Goal: Navigation & Orientation: Find specific page/section

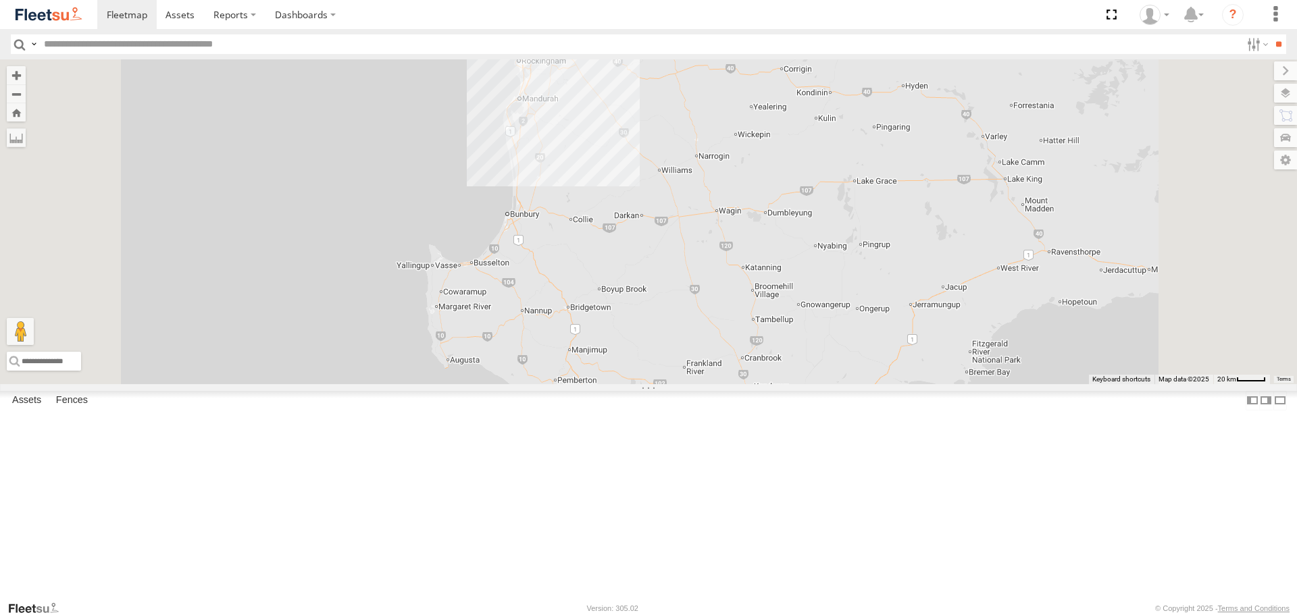
click at [0, 0] on span at bounding box center [0, 0] width 0 height 0
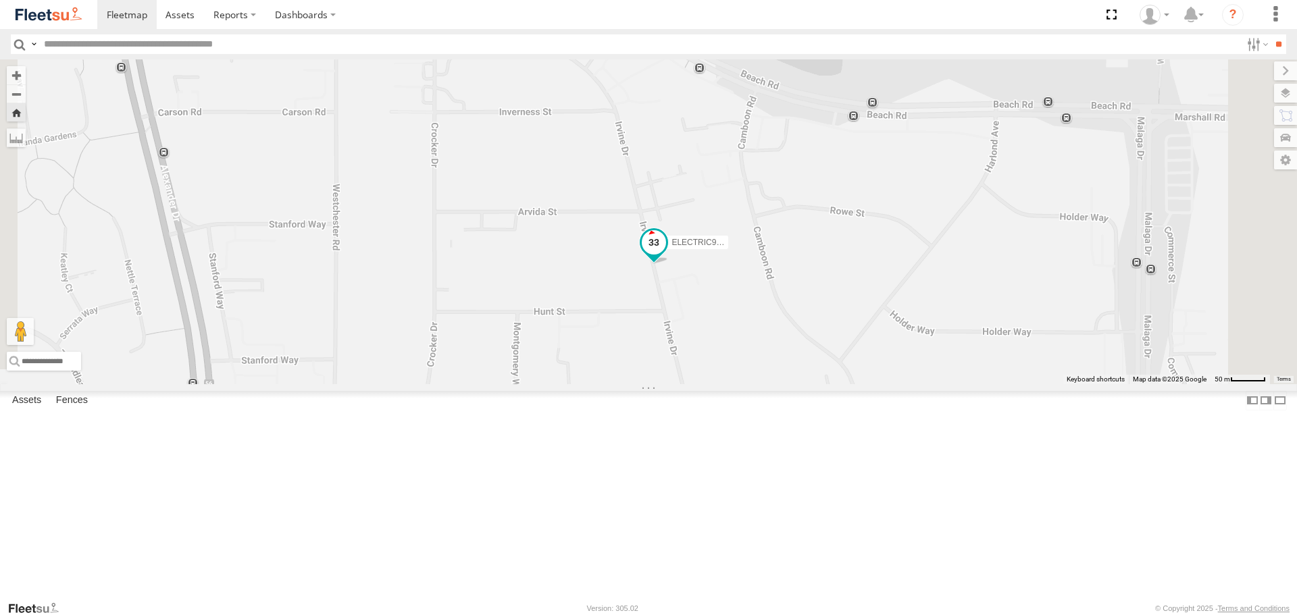
click at [666, 255] on span at bounding box center [654, 243] width 24 height 24
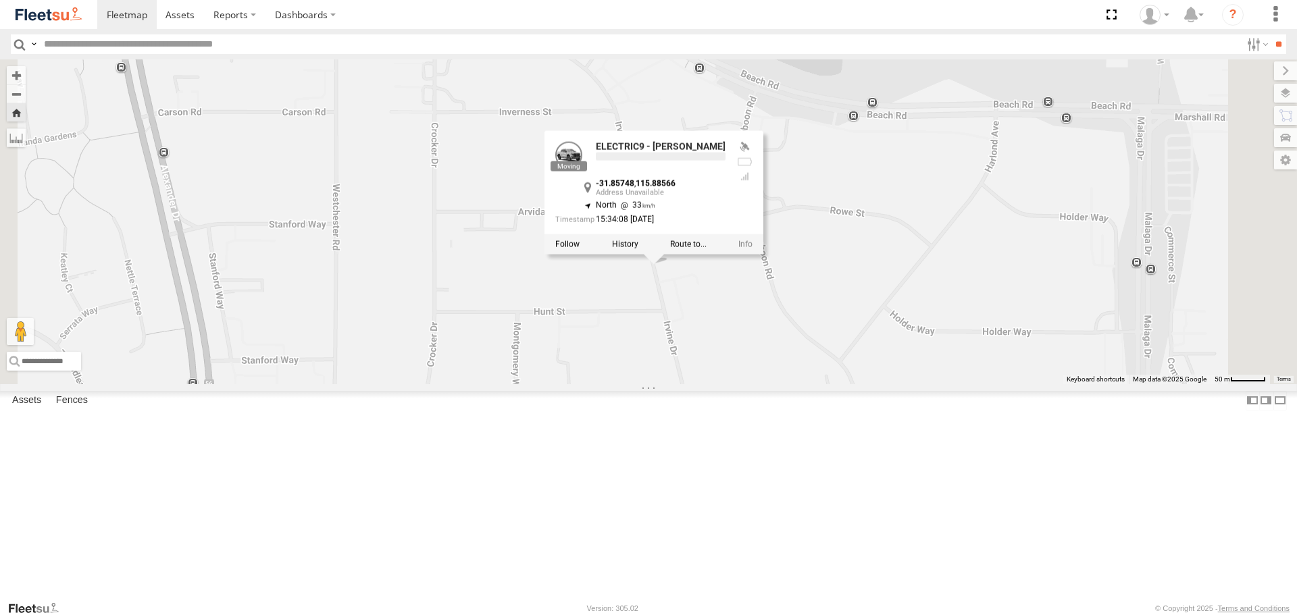
click at [804, 384] on div "ELECTRIC9 - [PERSON_NAME] ELECTRIC9 - [PERSON_NAME] -31.85748 , 115.88566 North…" at bounding box center [648, 221] width 1297 height 324
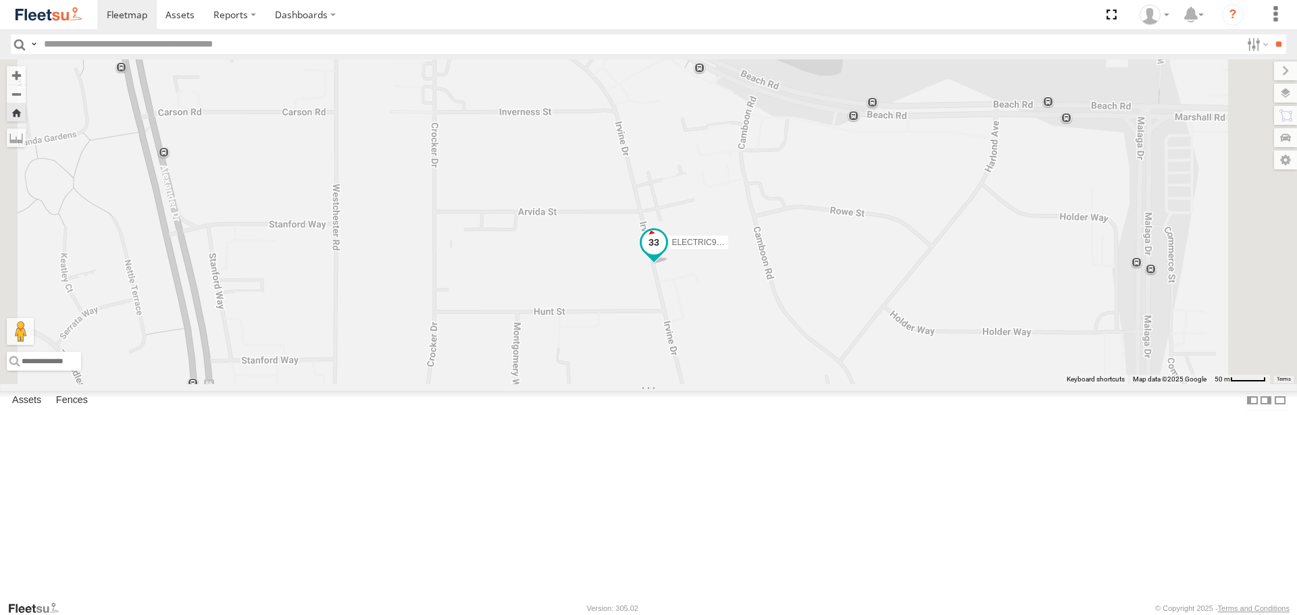
click at [666, 255] on span at bounding box center [654, 243] width 24 height 24
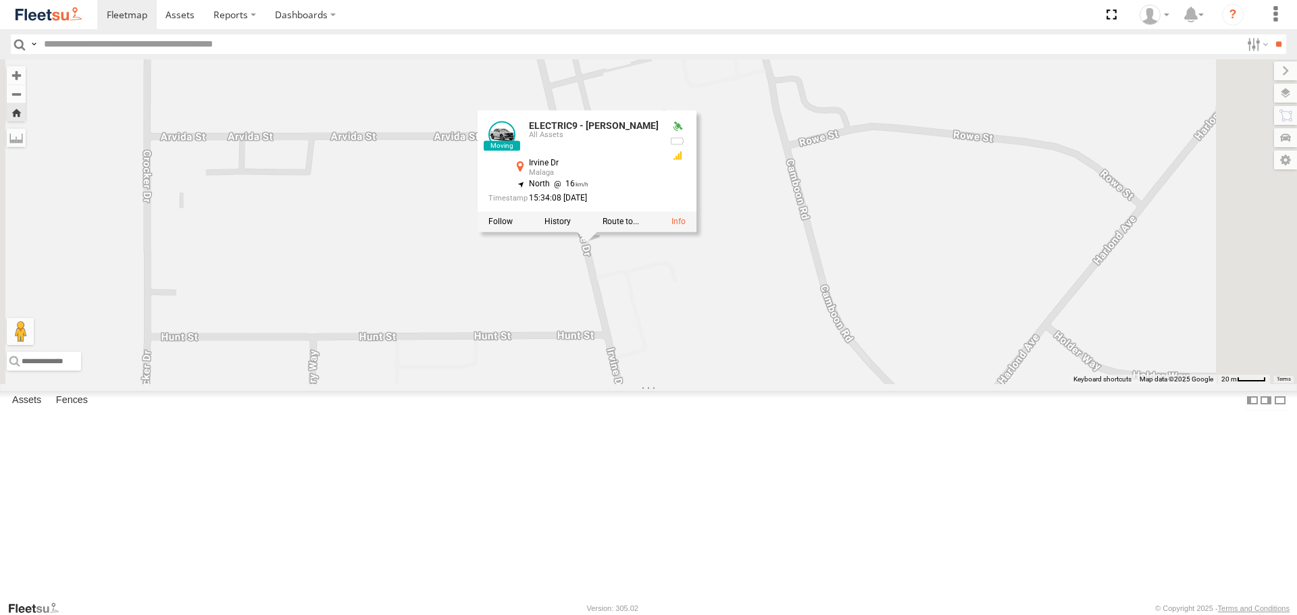
click at [819, 378] on div "ELECTRIC9 - [PERSON_NAME] ELECTRIC9 - [PERSON_NAME] All Assets Irvine Dr [PERSO…" at bounding box center [648, 221] width 1297 height 324
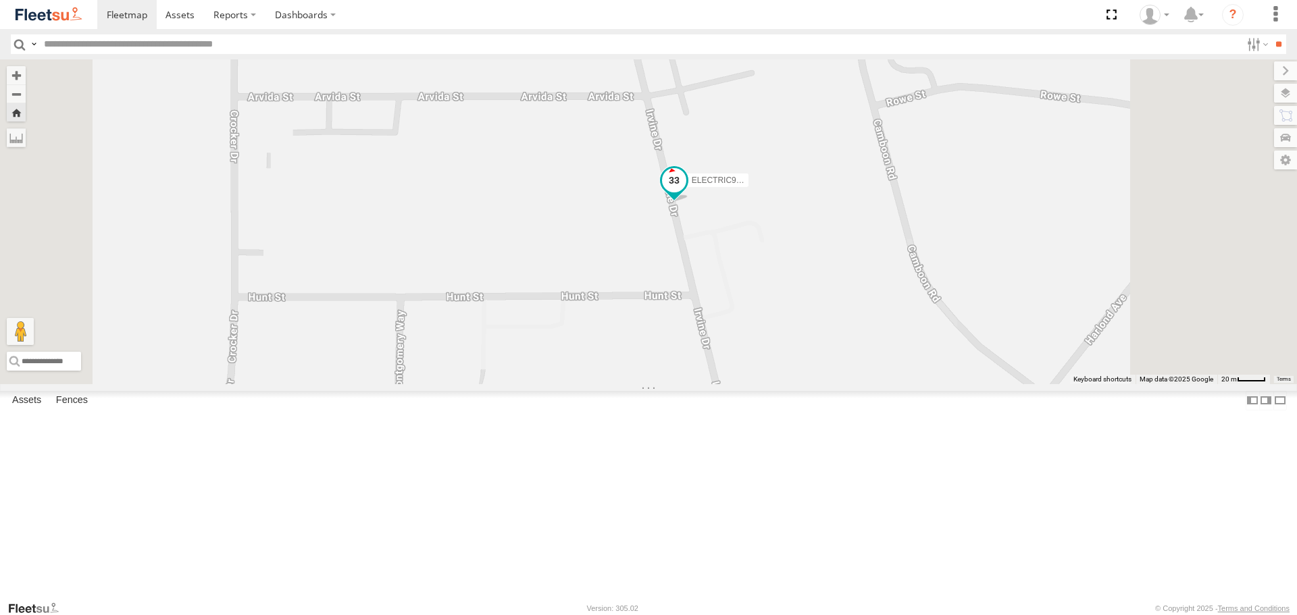
click at [686, 193] on span at bounding box center [674, 180] width 24 height 24
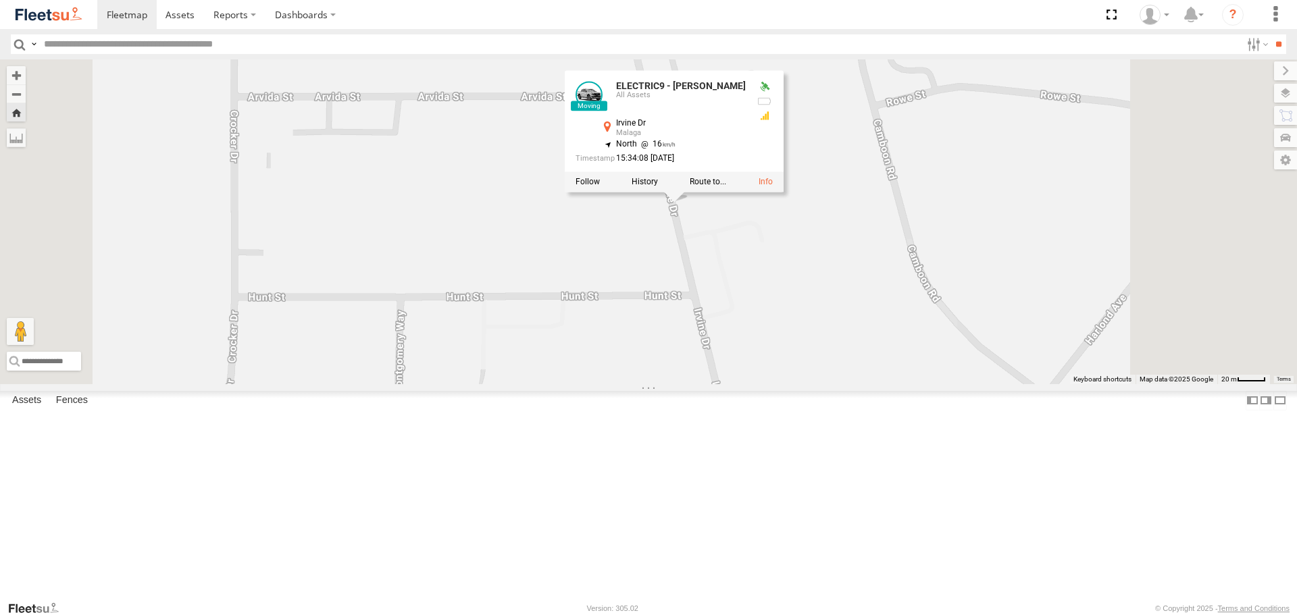
click at [861, 336] on div "ELECTRIC9 - [PERSON_NAME] ELECTRIC9 - [PERSON_NAME] All Assets Irvine Dr [PERSO…" at bounding box center [648, 221] width 1297 height 324
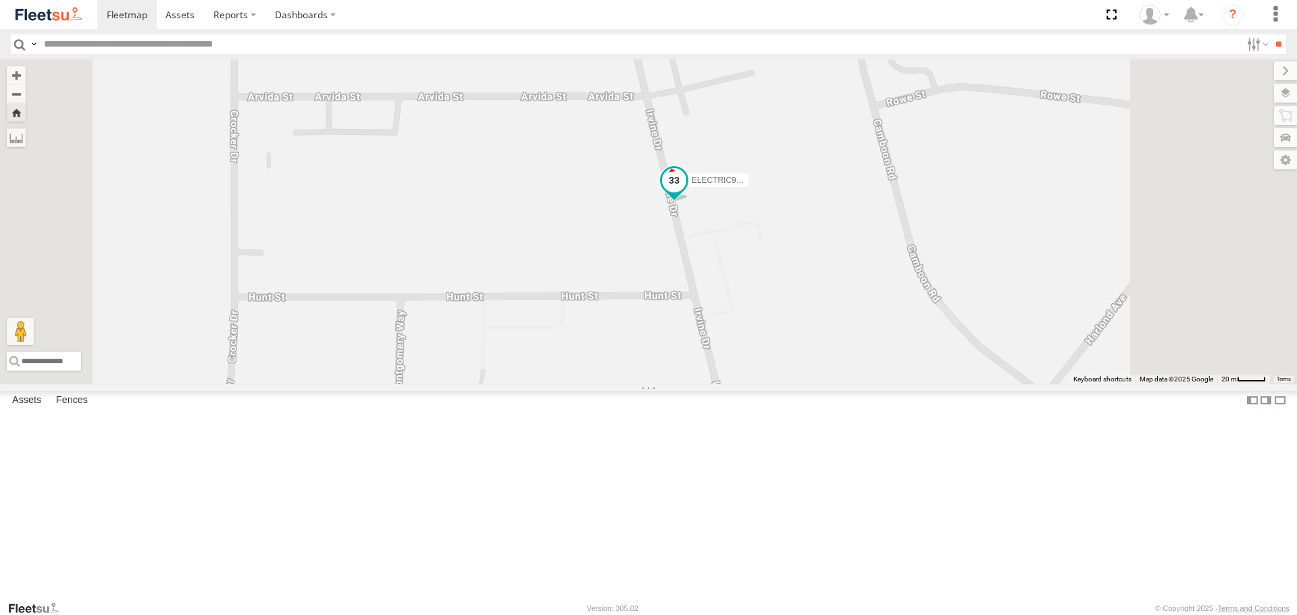
click at [689, 202] on span at bounding box center [674, 184] width 30 height 36
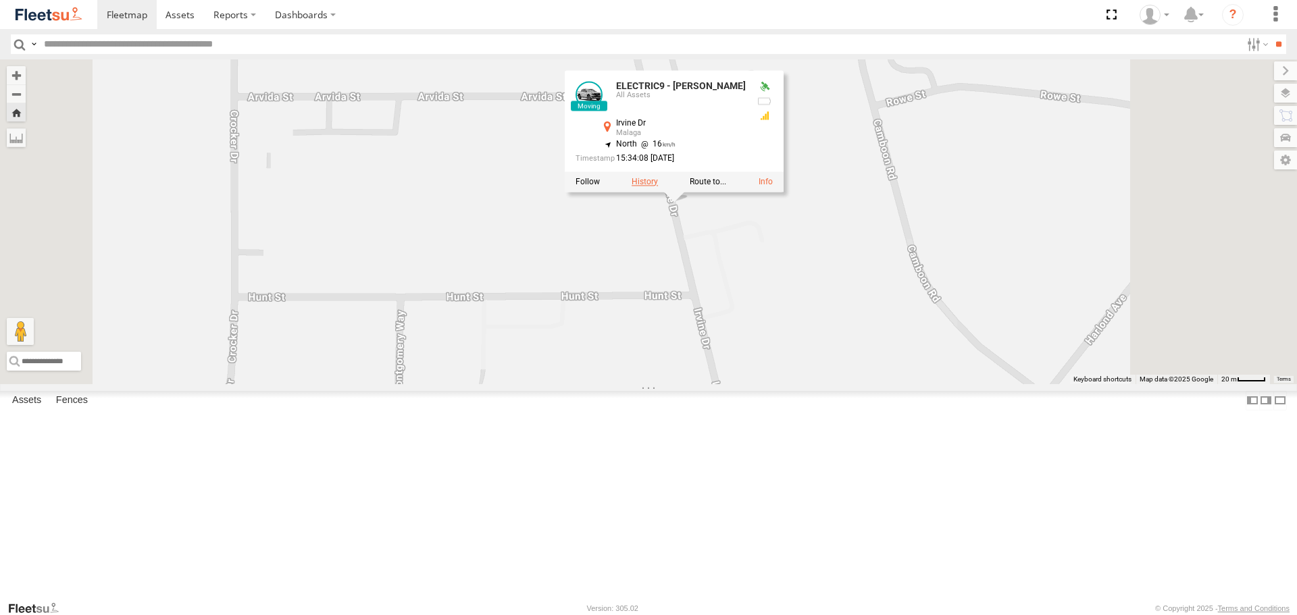
click at [658, 186] on label at bounding box center [645, 181] width 26 height 9
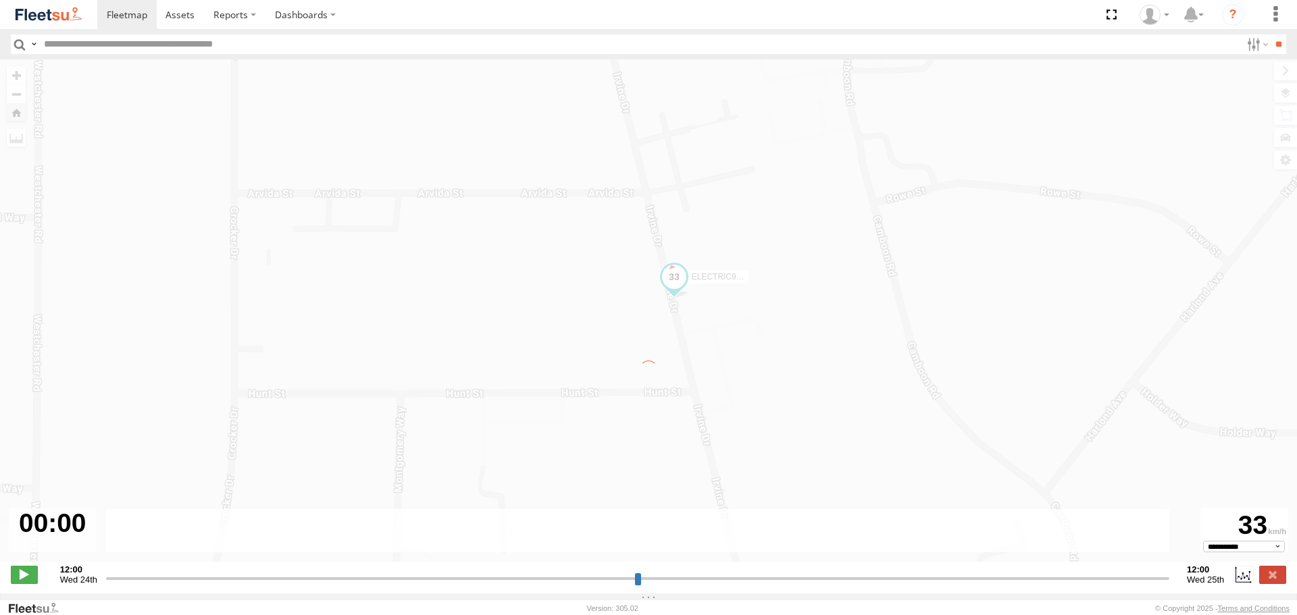
type input "**********"
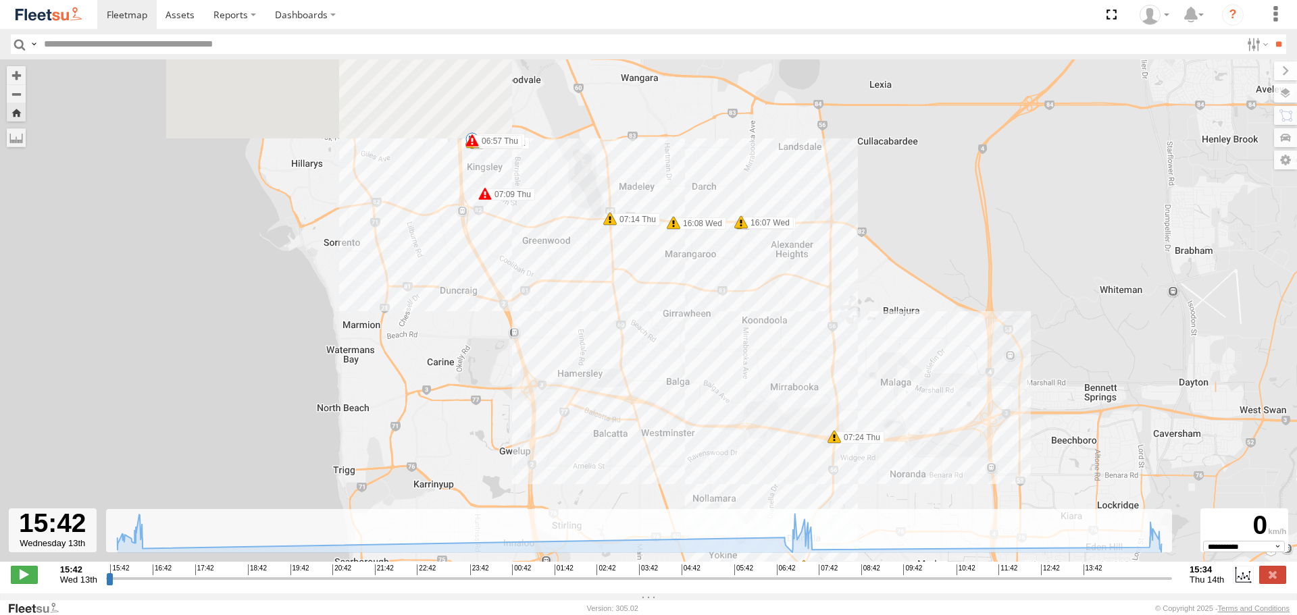
drag, startPoint x: 553, startPoint y: 167, endPoint x: 619, endPoint y: 256, distance: 111.5
click at [619, 256] on div "ELECTRIC9 - [PERSON_NAME] 15:43 Wed 16:06 Wed 16:07 Wed 16:08 Wed 16:17 Wed 16:…" at bounding box center [648, 317] width 1297 height 517
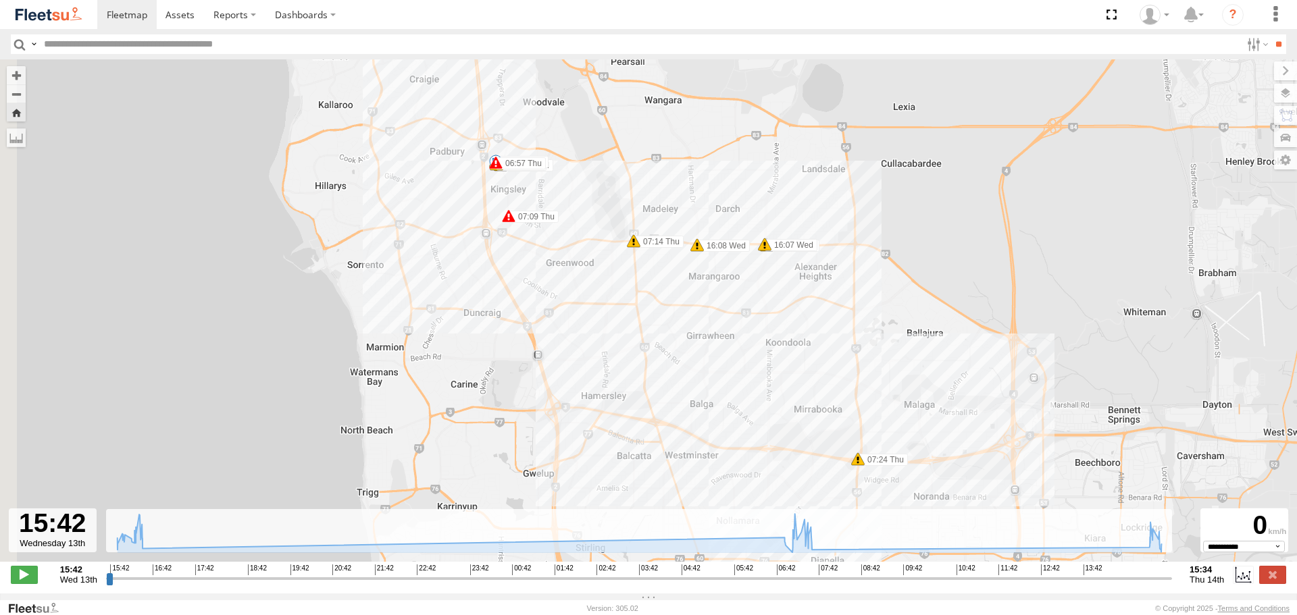
drag, startPoint x: 557, startPoint y: 183, endPoint x: 659, endPoint y: 256, distance: 125.4
click at [659, 256] on div "ELECTRIC9 - [PERSON_NAME] 15:43 Wed 16:06 Wed 16:07 Wed 16:08 Wed 16:17 Wed 16:…" at bounding box center [648, 317] width 1297 height 517
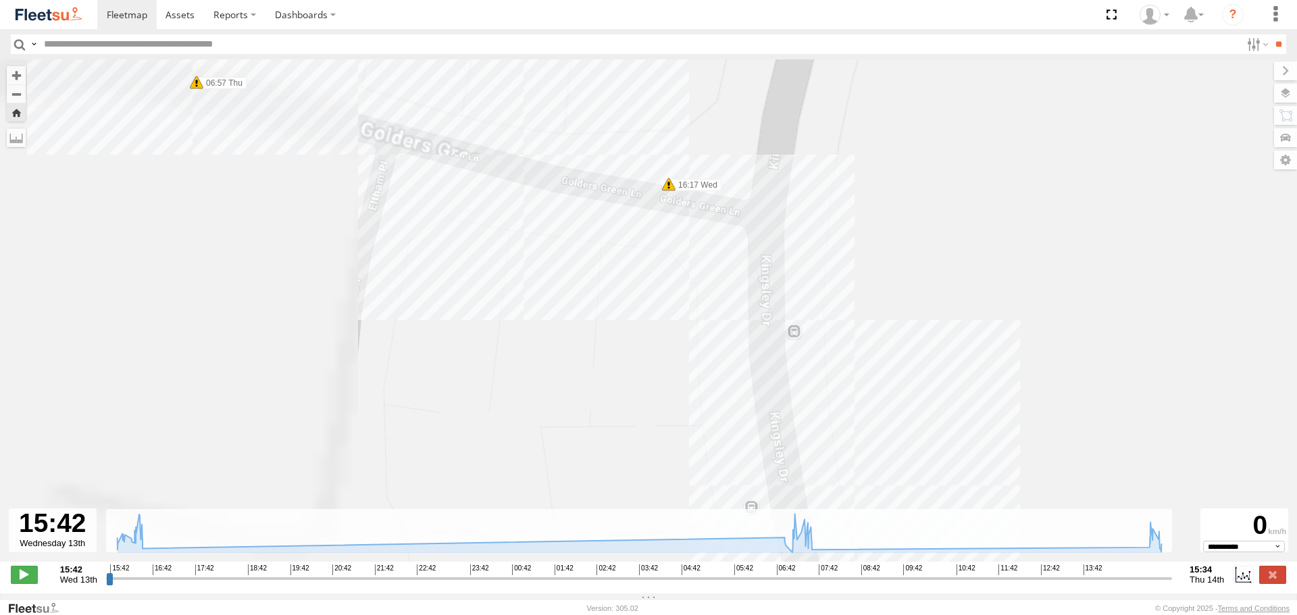
drag, startPoint x: 630, startPoint y: 226, endPoint x: 940, endPoint y: 326, distance: 326.0
click at [931, 318] on div "ELECTRIC9 - [PERSON_NAME] 15:43 Wed 16:06 Wed 16:07 Wed 16:08 Wed 16:17 Wed 16:…" at bounding box center [648, 317] width 1297 height 517
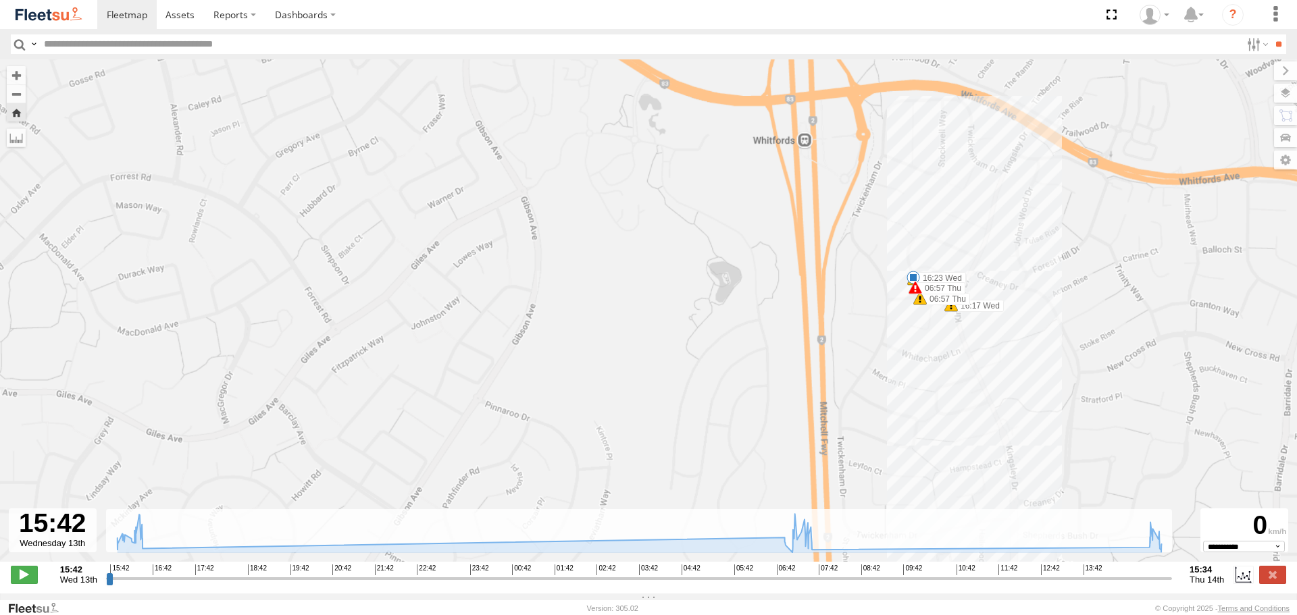
drag, startPoint x: 1161, startPoint y: 389, endPoint x: 569, endPoint y: 36, distance: 689.2
click at [575, 39] on body at bounding box center [648, 307] width 1297 height 615
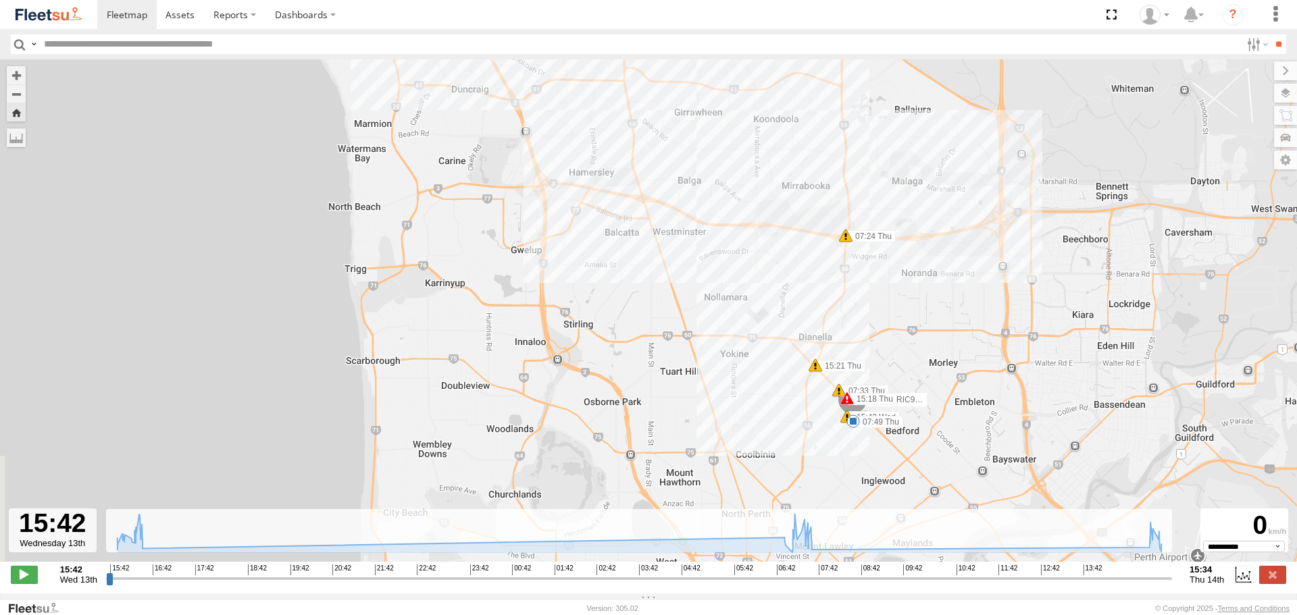
drag, startPoint x: 912, startPoint y: 405, endPoint x: 797, endPoint y: 207, distance: 228.8
click at [797, 207] on div "ELECTRIC9 - [PERSON_NAME] 15:43 Wed 16:06 Wed 16:07 Wed 16:08 Wed 16:17 Wed 16:…" at bounding box center [648, 317] width 1297 height 517
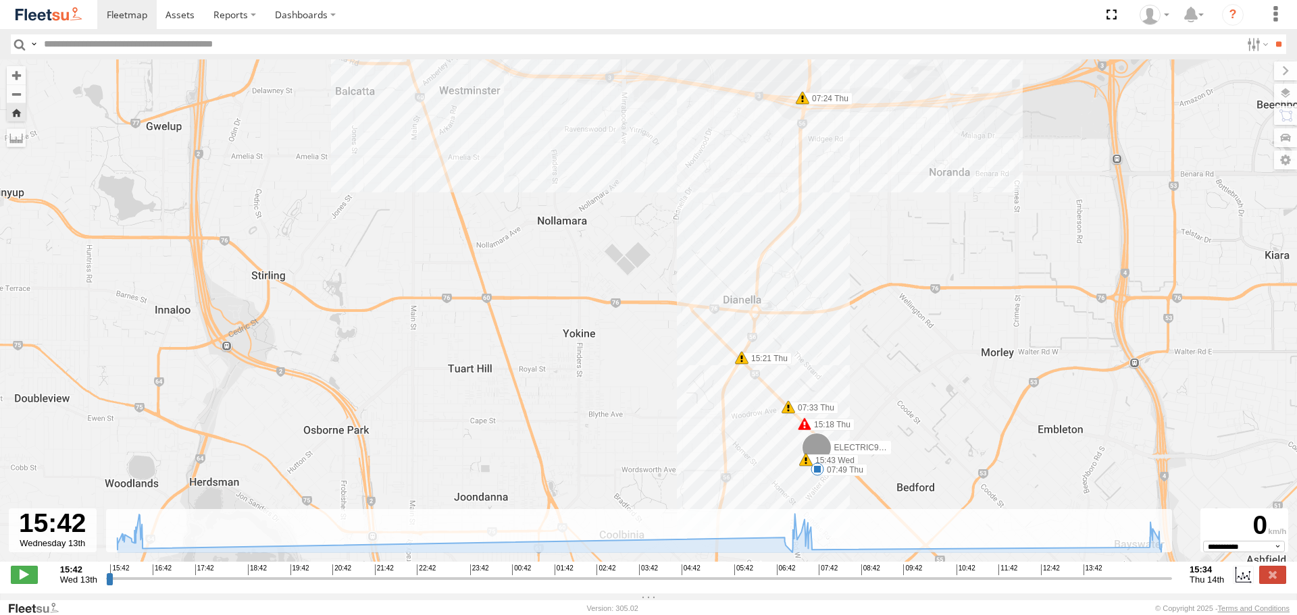
drag, startPoint x: 884, startPoint y: 222, endPoint x: 908, endPoint y: 388, distance: 167.3
click at [908, 388] on div "ELECTRIC9 - [PERSON_NAME] 15:43 Wed 16:06 Wed 16:07 Wed 16:08 Wed 16:17 Wed 16:…" at bounding box center [648, 317] width 1297 height 517
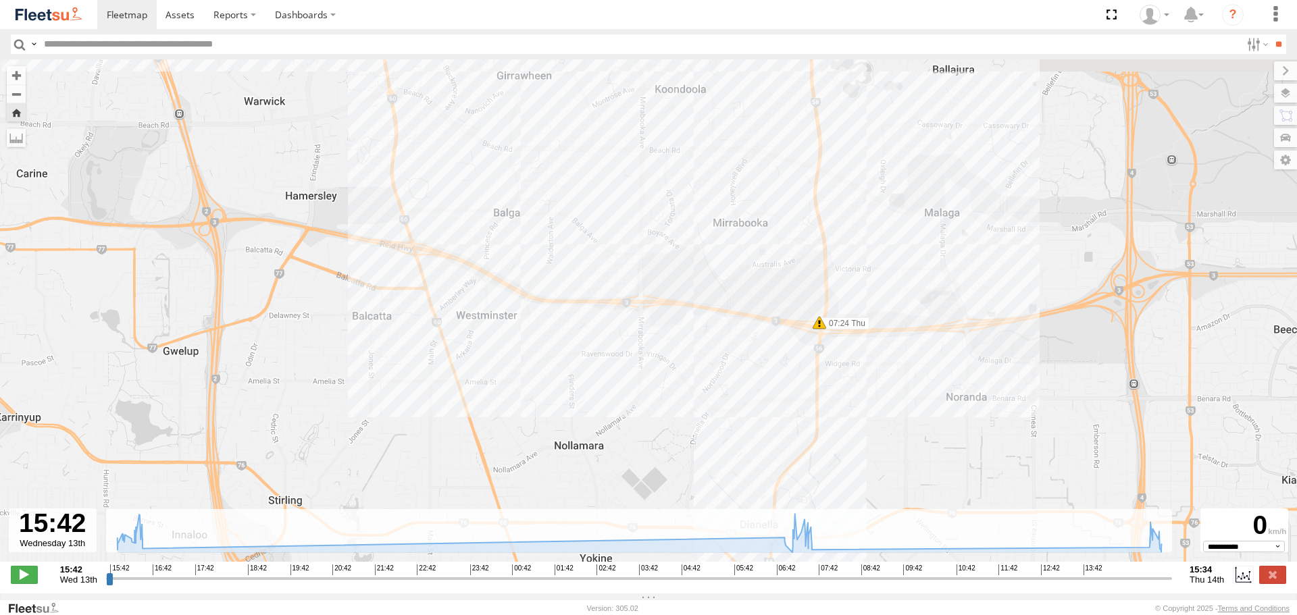
drag, startPoint x: 815, startPoint y: 179, endPoint x: 801, endPoint y: 263, distance: 85.6
click at [801, 263] on div "ELECTRIC9 - [PERSON_NAME] 15:43 Wed 16:06 Wed 16:07 Wed 16:08 Wed 16:17 Wed 16:…" at bounding box center [648, 317] width 1297 height 517
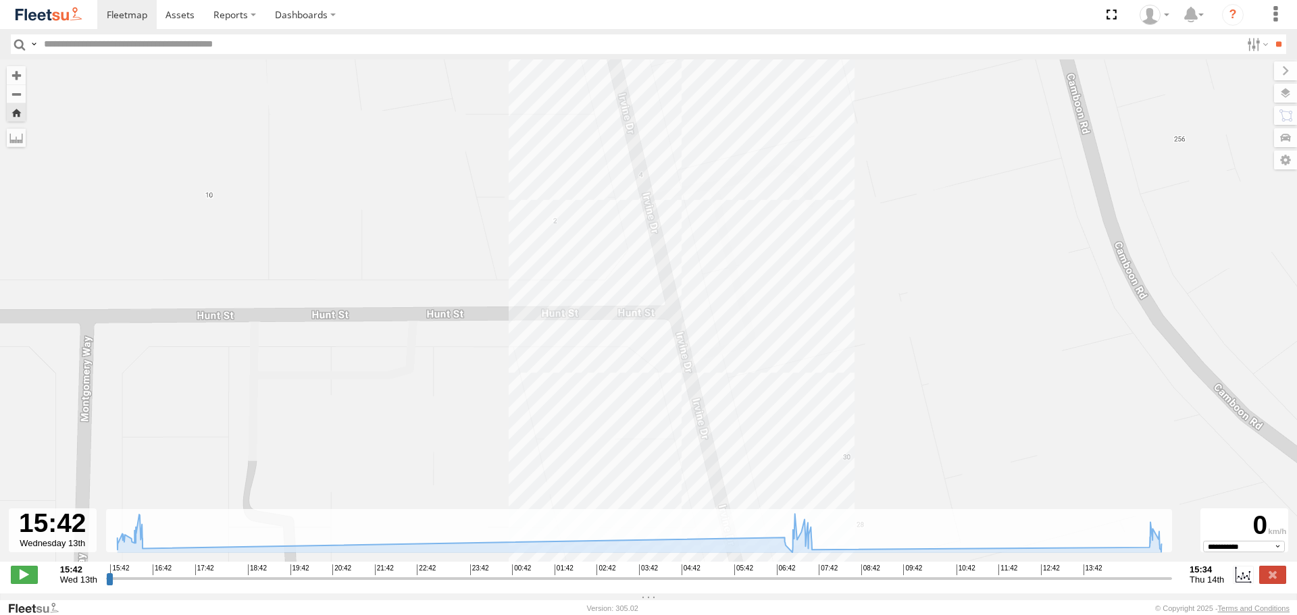
drag, startPoint x: 833, startPoint y: 157, endPoint x: 853, endPoint y: 273, distance: 117.2
click at [853, 273] on div "ELECTRIC9 - [PERSON_NAME] 15:43 Wed 16:06 Wed 16:07 Wed 16:08 Wed 16:17 Wed 16:…" at bounding box center [648, 317] width 1297 height 517
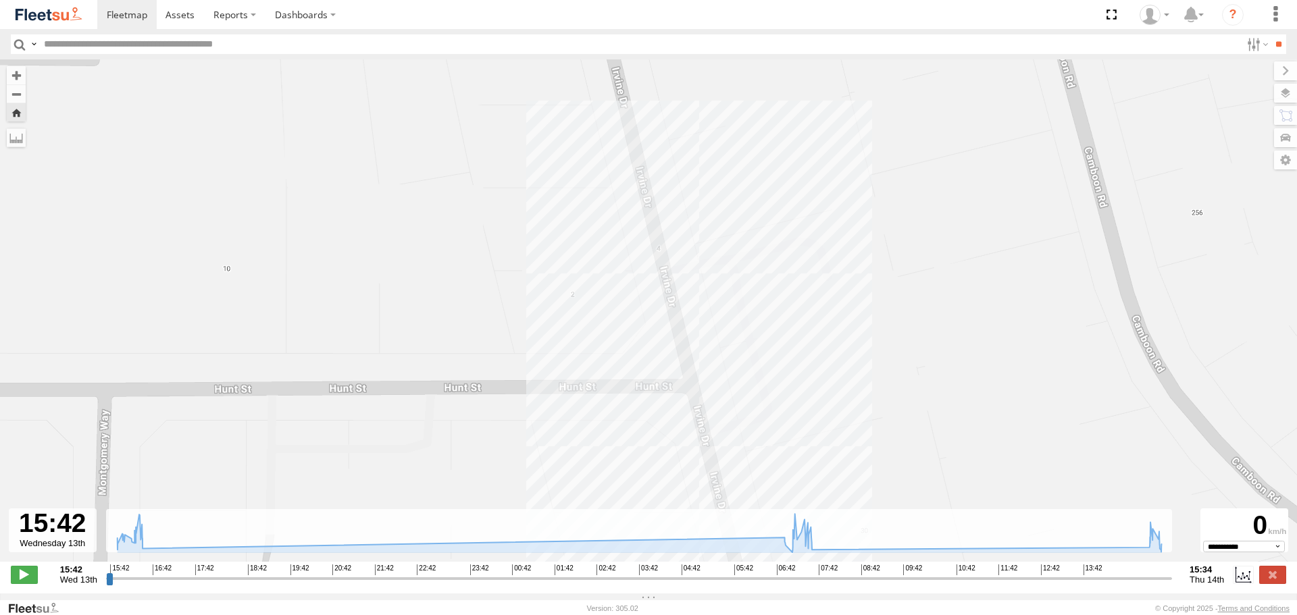
click at [823, 261] on div "ELECTRIC9 - [PERSON_NAME] 15:43 Wed 16:06 Wed 16:07 Wed 16:08 Wed 16:17 Wed 16:…" at bounding box center [648, 317] width 1297 height 517
click at [73, 29] on link at bounding box center [48, 14] width 97 height 29
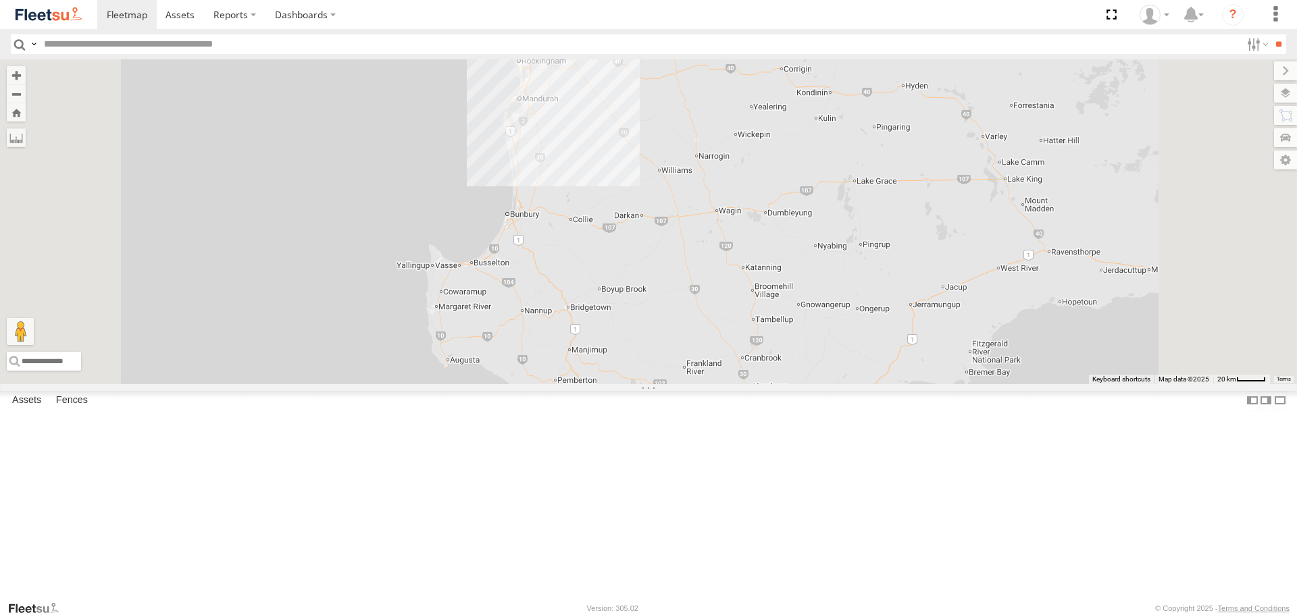
click at [0, 0] on span at bounding box center [0, 0] width 0 height 0
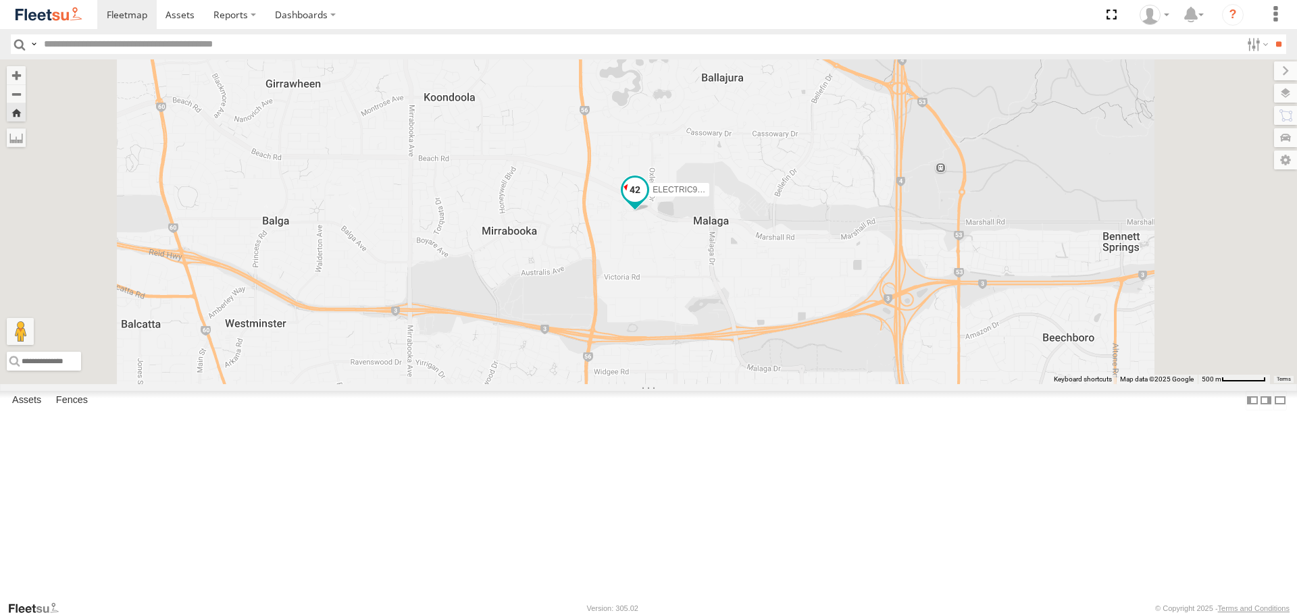
click at [647, 203] on span at bounding box center [635, 190] width 24 height 24
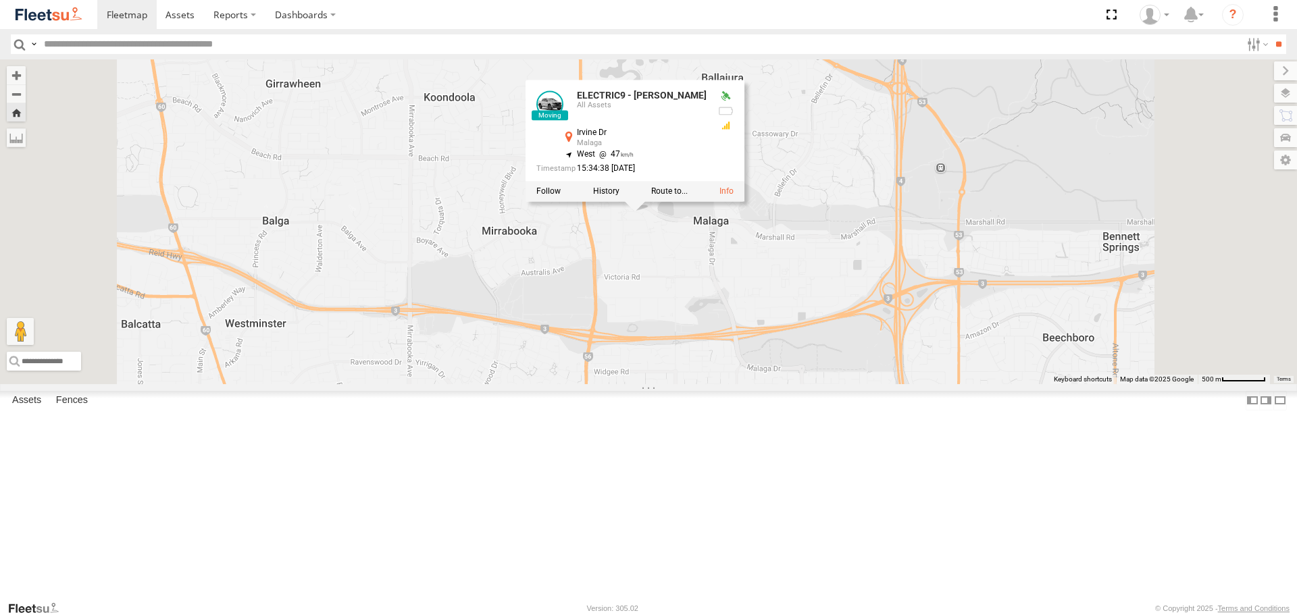
click at [836, 336] on div "ELECTRIC9 - Aaron ELECTRIC9 - Aaron All Assets Irvine Dr Malaga -31.85448 , 115…" at bounding box center [648, 221] width 1297 height 324
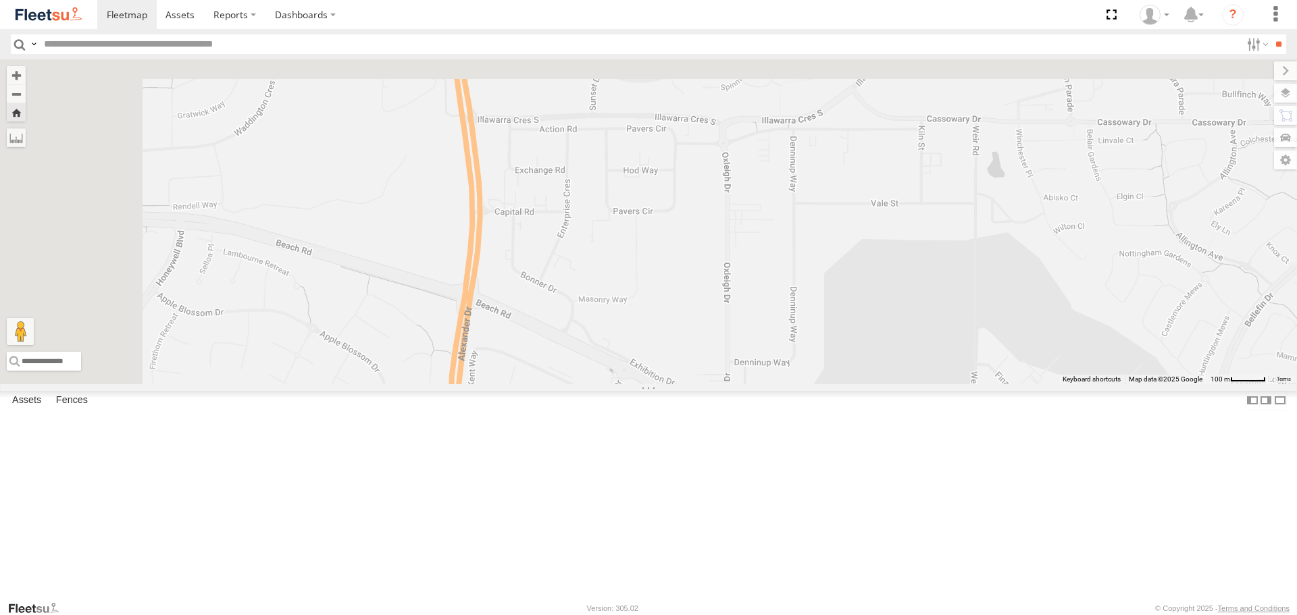
drag, startPoint x: 838, startPoint y: 228, endPoint x: 892, endPoint y: 464, distance: 242.7
click at [899, 384] on div "ELECTRIC9 - [PERSON_NAME]" at bounding box center [648, 221] width 1297 height 324
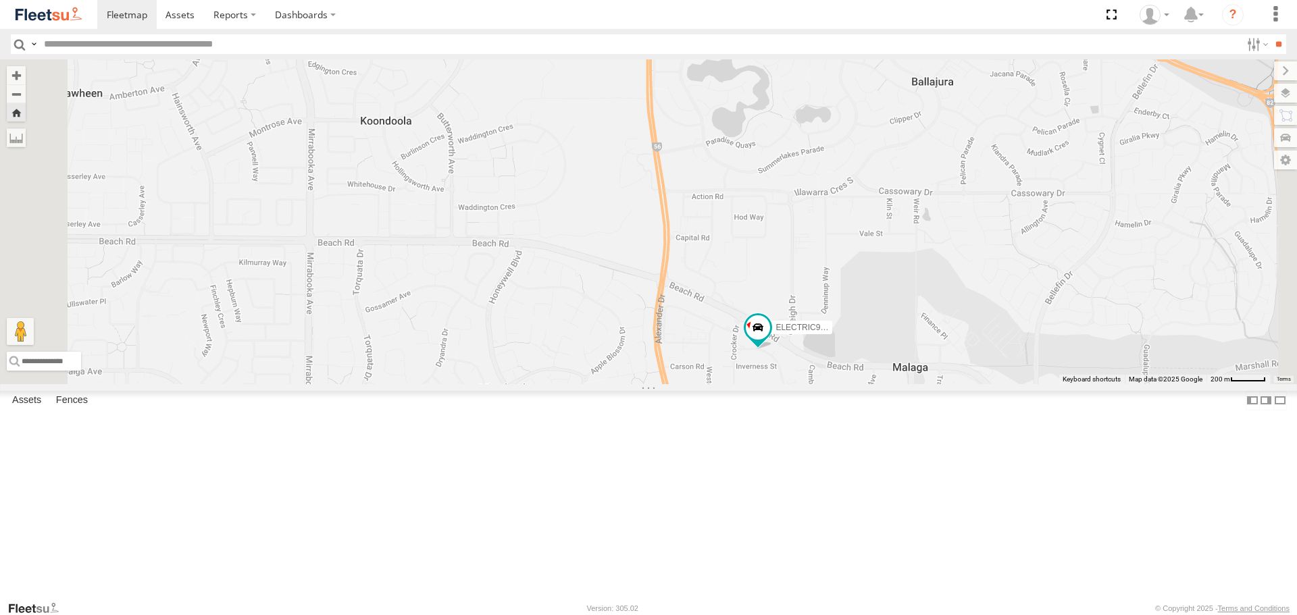
drag, startPoint x: 955, startPoint y: 397, endPoint x: 959, endPoint y: 363, distance: 34.8
click at [959, 363] on div "ELECTRIC9 - [PERSON_NAME]" at bounding box center [648, 221] width 1297 height 324
